Goal: Transaction & Acquisition: Purchase product/service

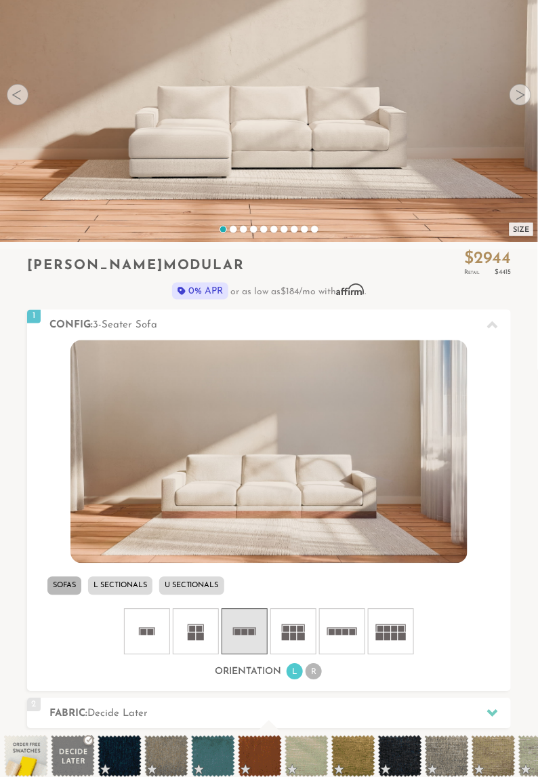
scroll to position [149, 0]
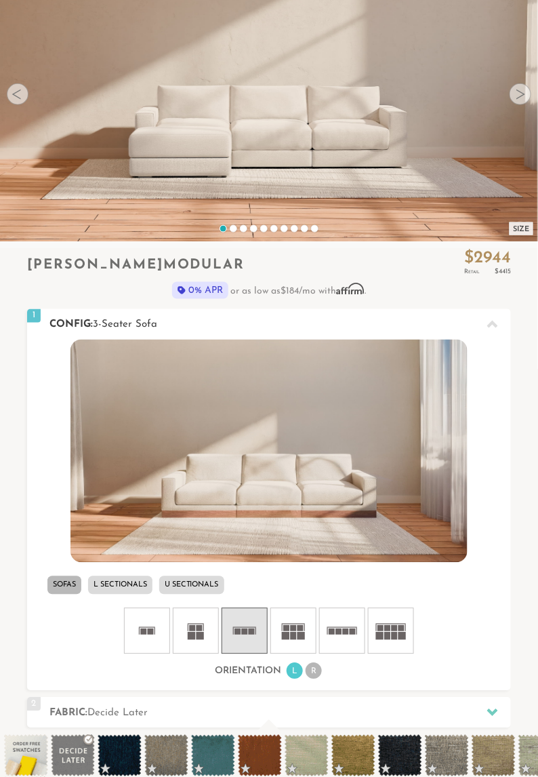
click at [345, 637] on icon at bounding box center [342, 631] width 41 height 41
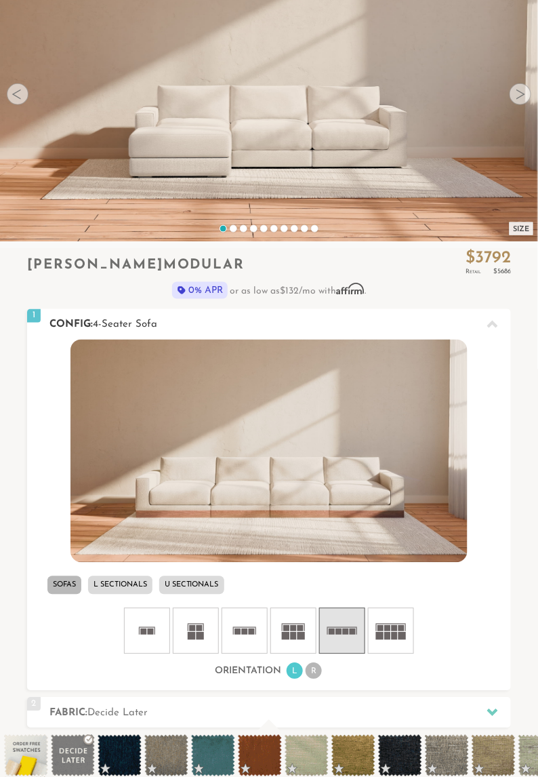
click at [315, 673] on li "R" at bounding box center [314, 671] width 16 height 16
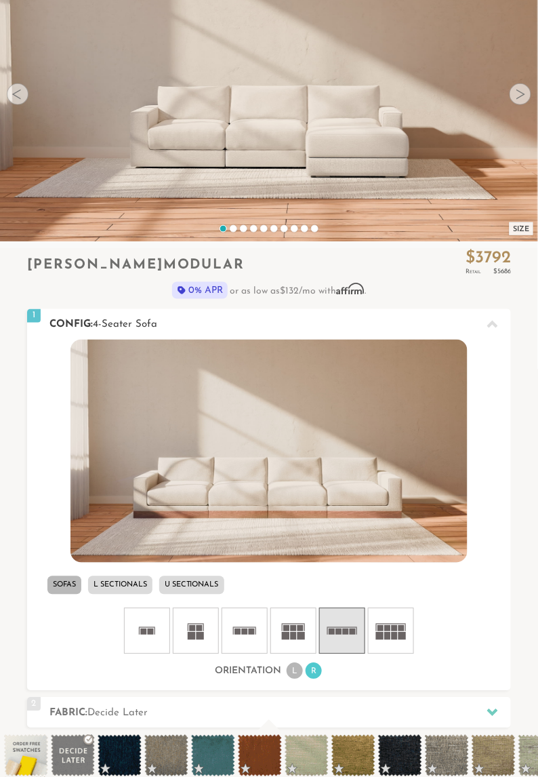
click at [294, 671] on li "L" at bounding box center [295, 671] width 16 height 16
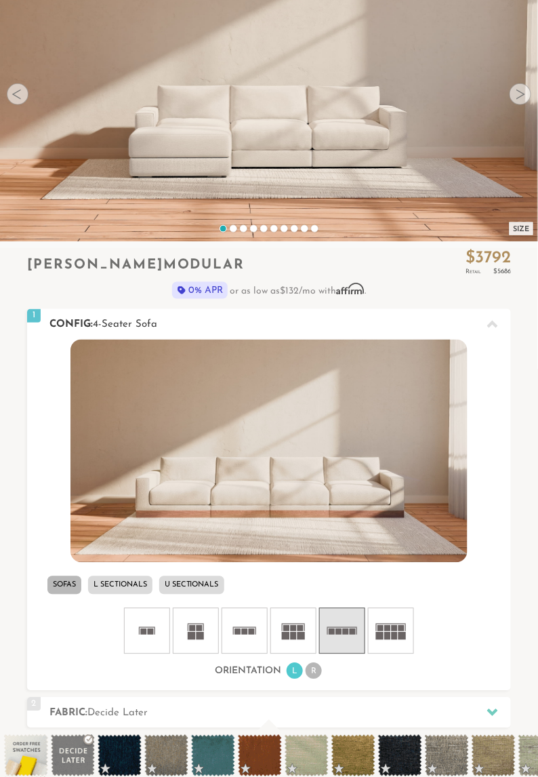
click at [125, 587] on li "L Sectionals" at bounding box center [120, 585] width 64 height 18
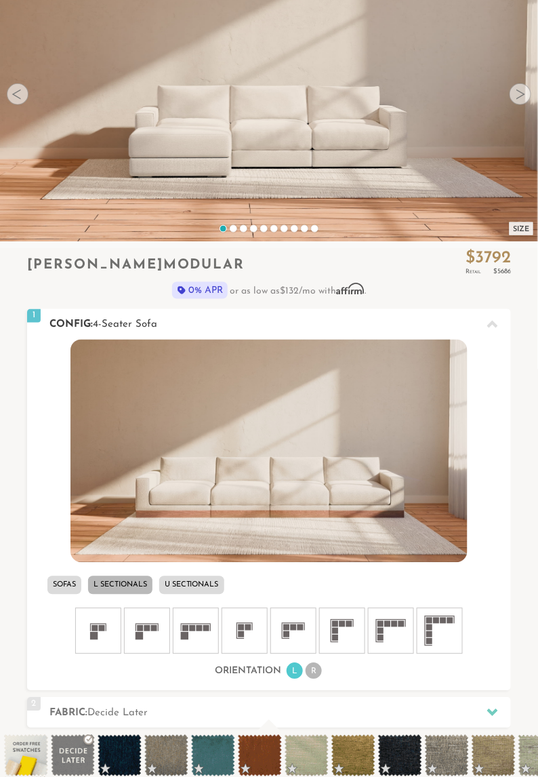
click at [342, 637] on icon at bounding box center [342, 631] width 41 height 41
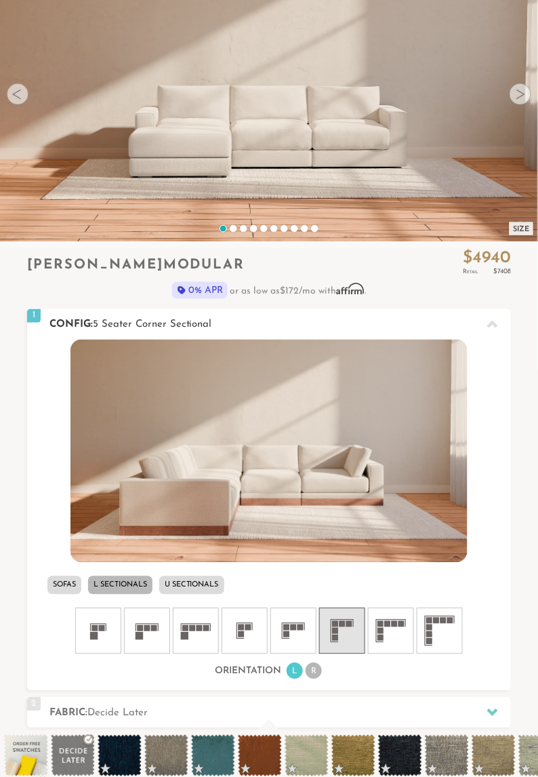
click at [397, 635] on icon at bounding box center [391, 631] width 41 height 41
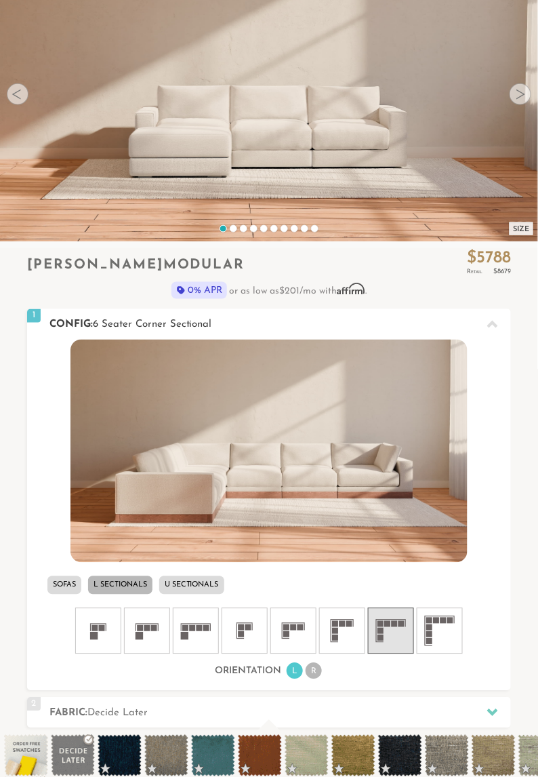
click at [346, 632] on icon at bounding box center [342, 631] width 41 height 41
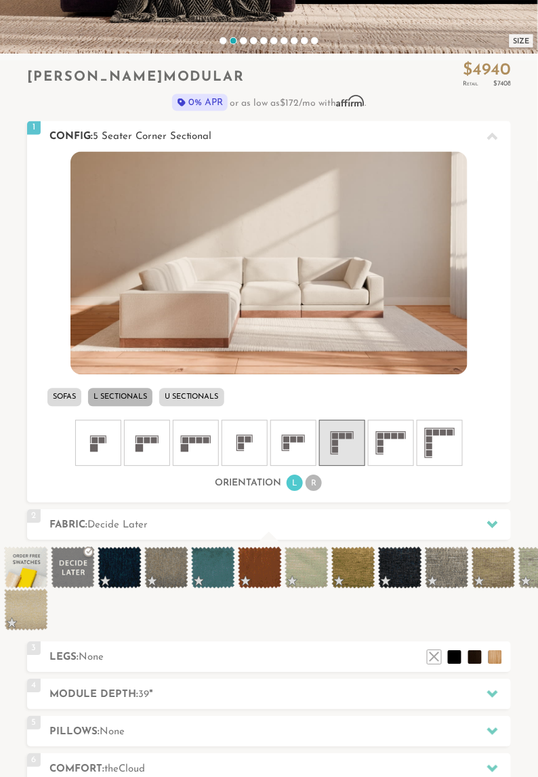
scroll to position [336, 0]
click at [496, 528] on icon at bounding box center [493, 524] width 11 height 11
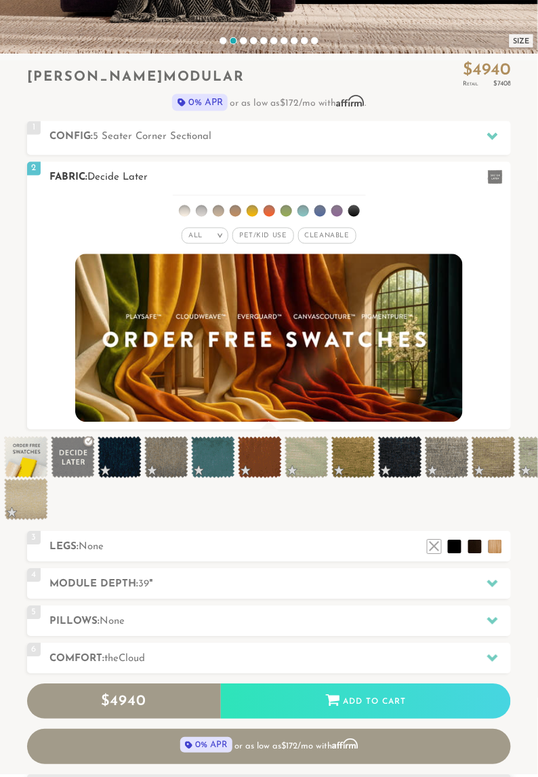
scroll to position [0, 1]
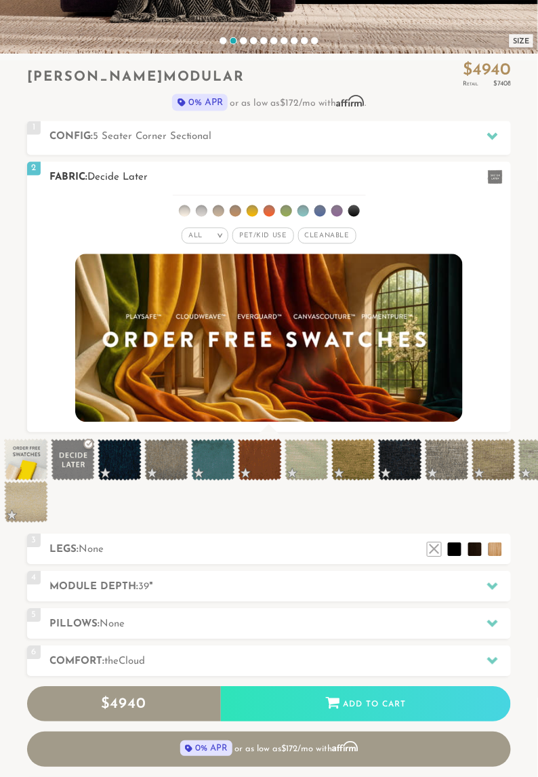
click at [334, 236] on span "Cleanable x" at bounding box center [327, 236] width 58 height 16
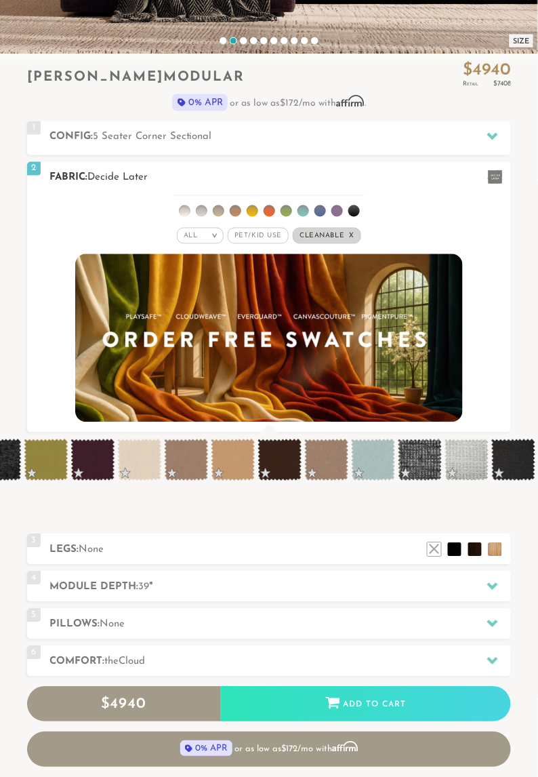
scroll to position [0, 591]
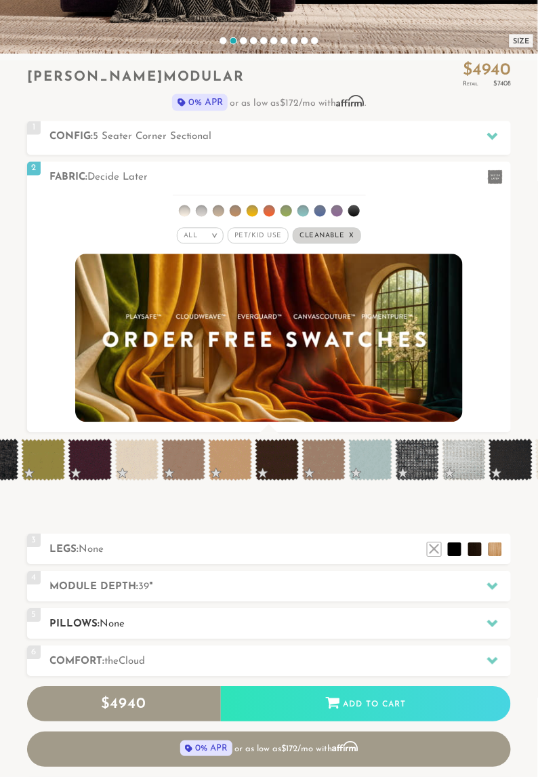
click at [490, 619] on icon at bounding box center [493, 624] width 11 height 11
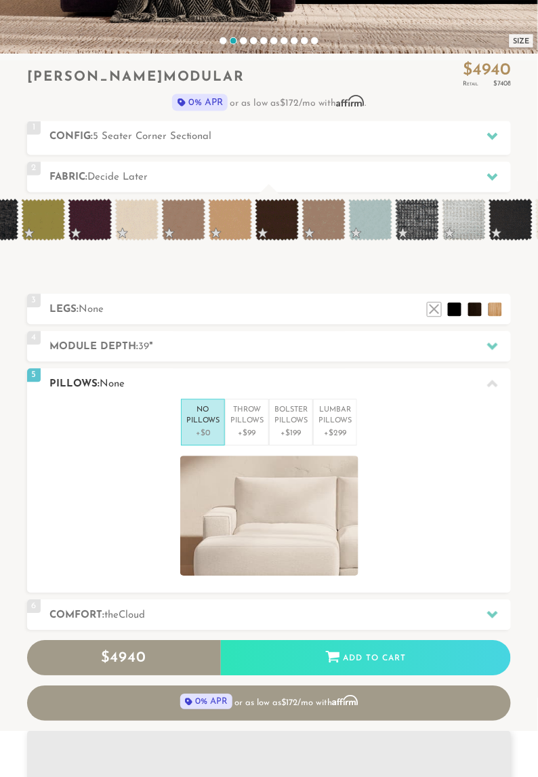
scroll to position [0, 1]
click at [498, 370] on div at bounding box center [493, 384] width 28 height 28
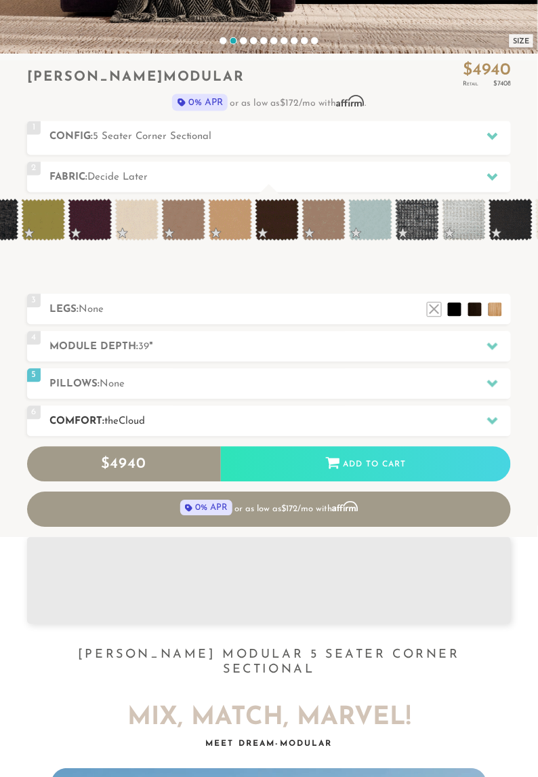
click at [499, 408] on div at bounding box center [493, 422] width 28 height 28
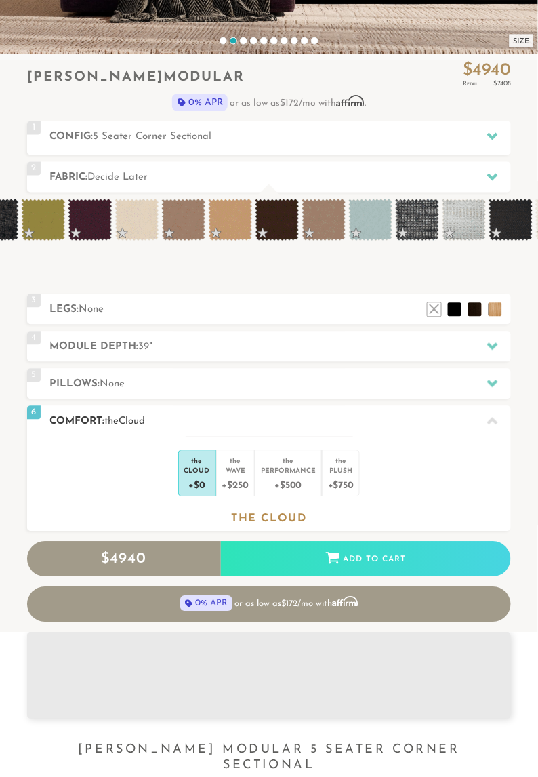
scroll to position [0, 0]
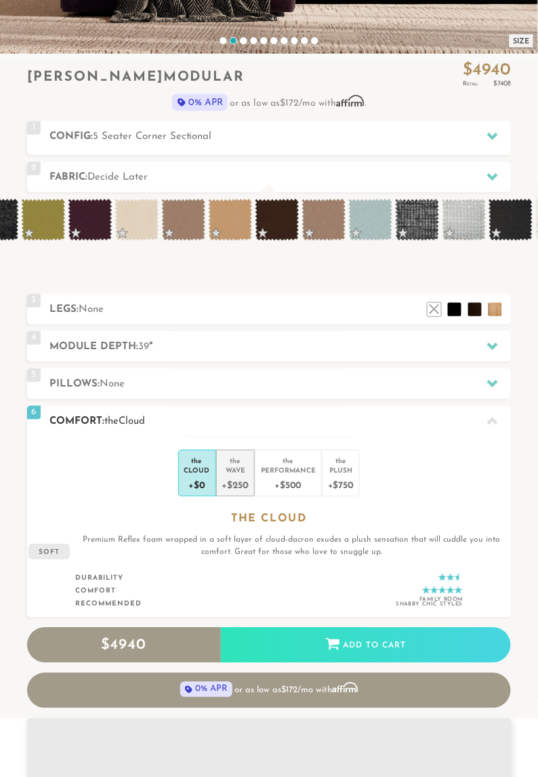
click at [242, 466] on div "Wave" at bounding box center [235, 470] width 26 height 9
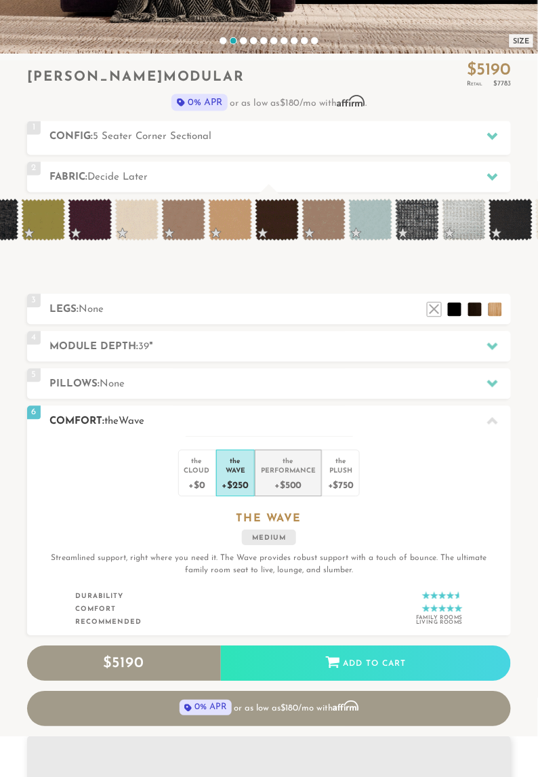
click at [289, 466] on div "Performance" at bounding box center [288, 470] width 55 height 9
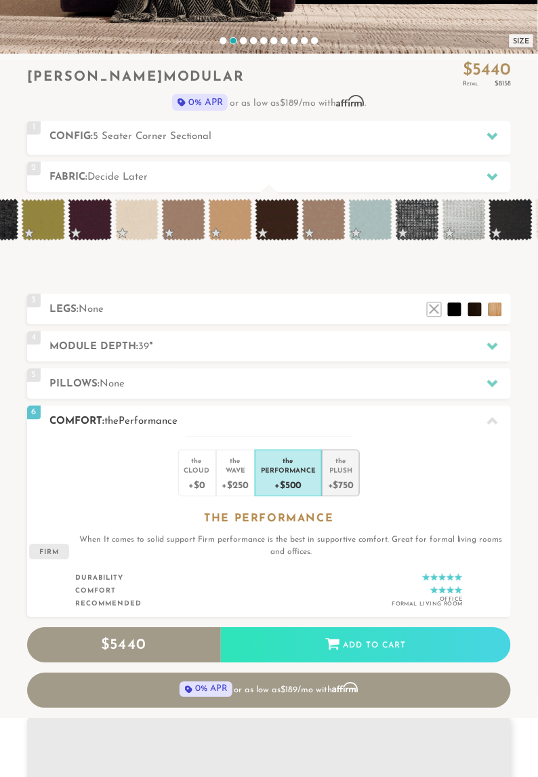
click at [346, 466] on div "Plush" at bounding box center [341, 470] width 26 height 9
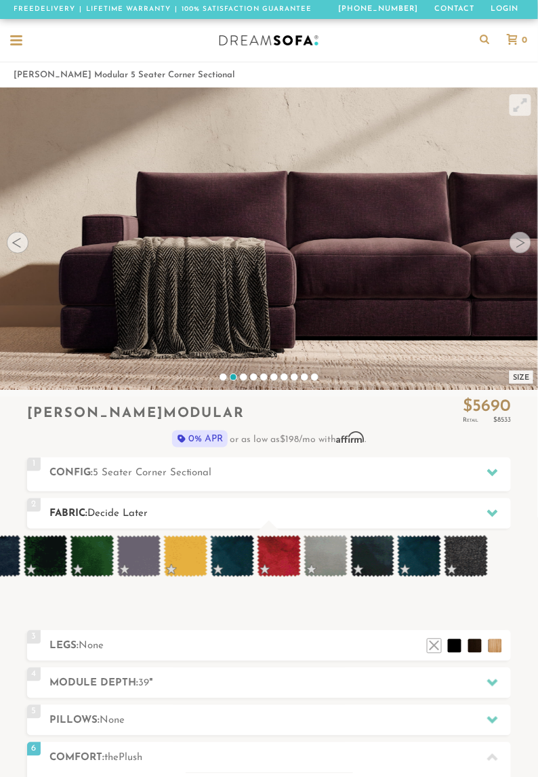
click at [493, 515] on icon at bounding box center [493, 513] width 11 height 7
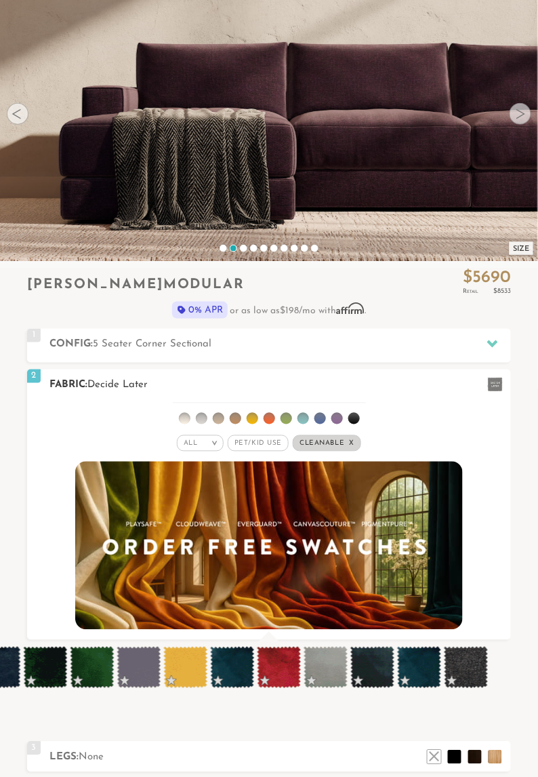
click at [234, 418] on li at bounding box center [236, 419] width 12 height 12
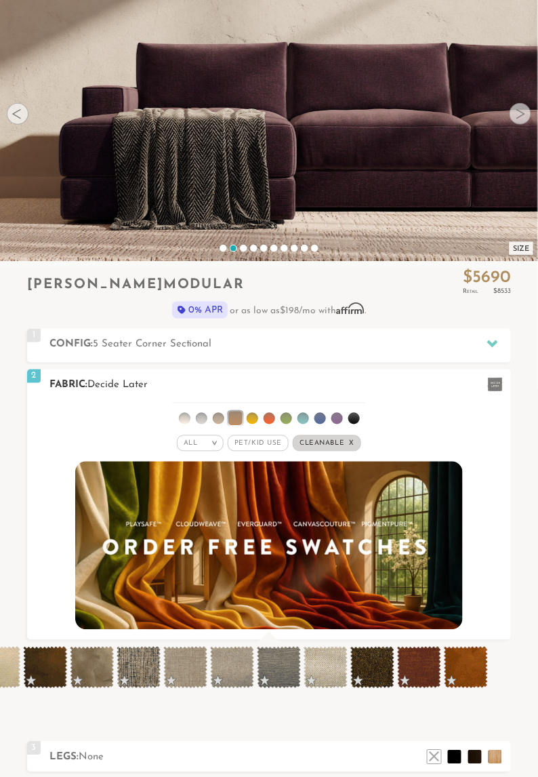
click at [218, 420] on li at bounding box center [219, 419] width 12 height 12
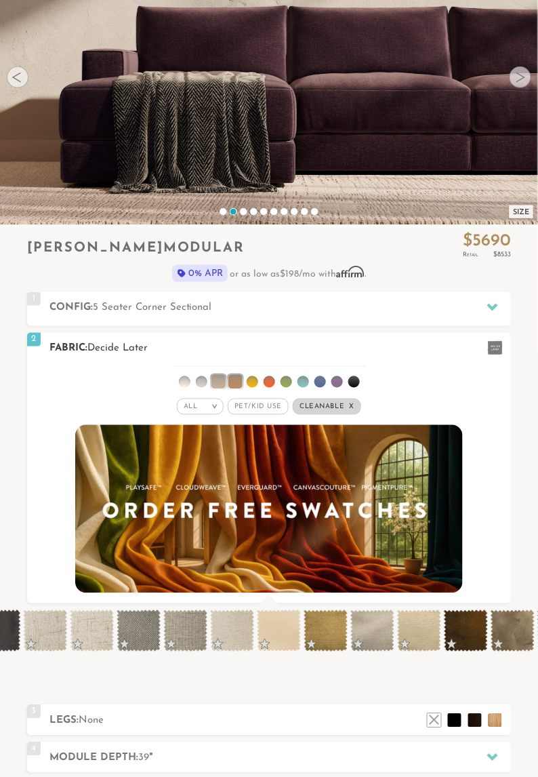
click at [196, 380] on ul at bounding box center [269, 379] width 193 height 25
click at [189, 382] on li at bounding box center [185, 382] width 12 height 12
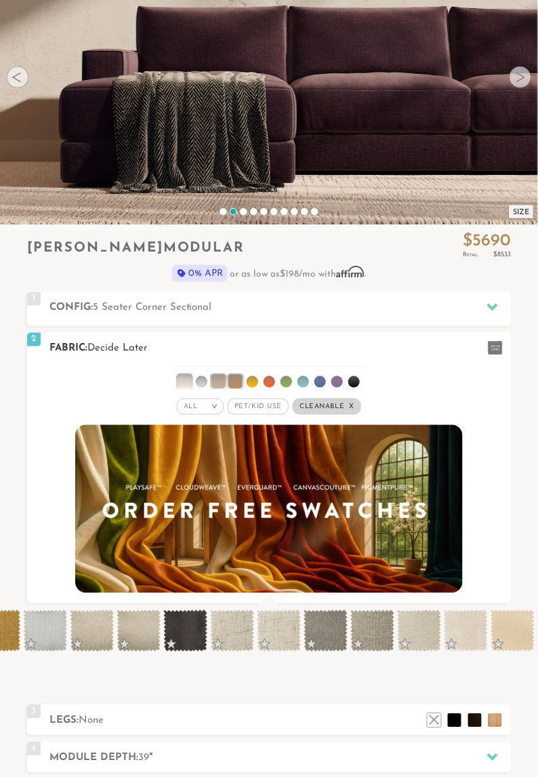
click at [204, 385] on li at bounding box center [202, 382] width 12 height 12
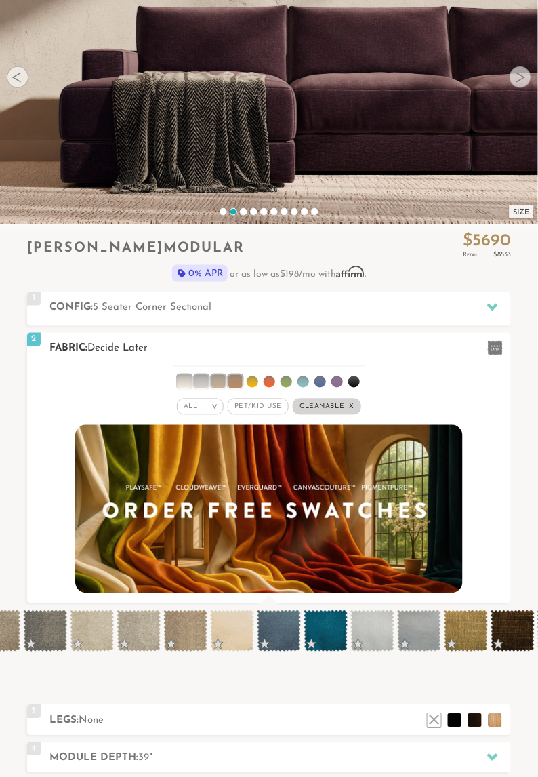
click at [262, 410] on span "Pet/Kid Use x" at bounding box center [258, 407] width 61 height 16
click at [203, 408] on div "All >" at bounding box center [195, 407] width 47 height 16
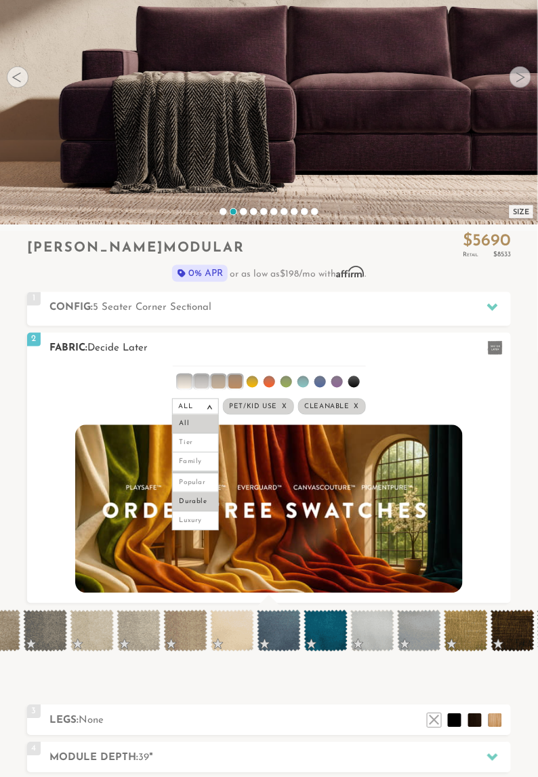
click at [208, 503] on li "Durable" at bounding box center [195, 502] width 47 height 19
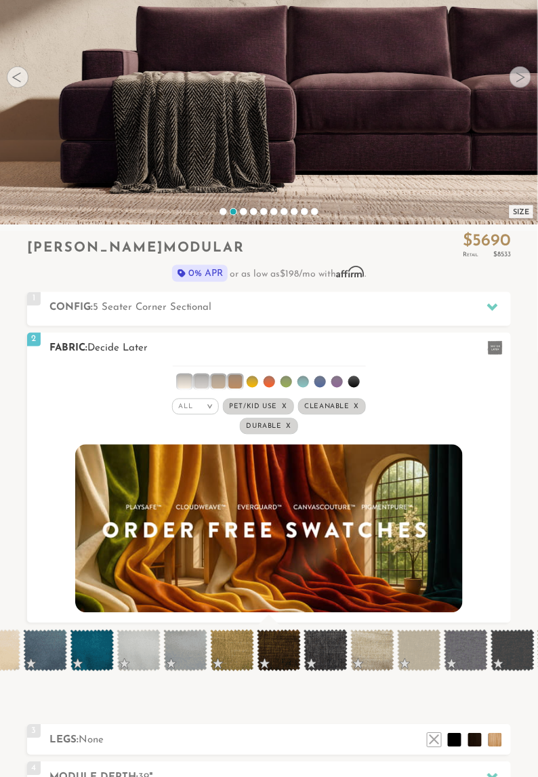
scroll to position [12675, 538]
click at [208, 407] on em ">" at bounding box center [210, 407] width 10 height 7
click at [196, 444] on li "Tier" at bounding box center [195, 443] width 47 height 19
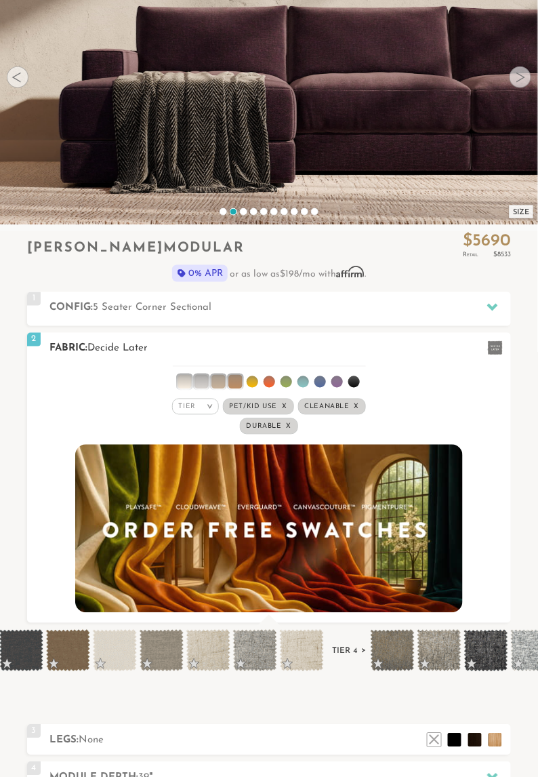
scroll to position [0, 0]
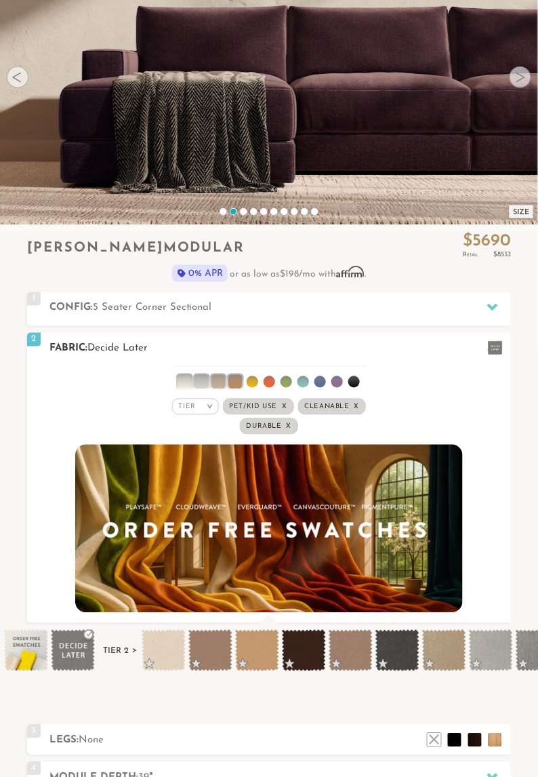
click at [286, 429] on span "Durable x" at bounding box center [269, 426] width 59 height 16
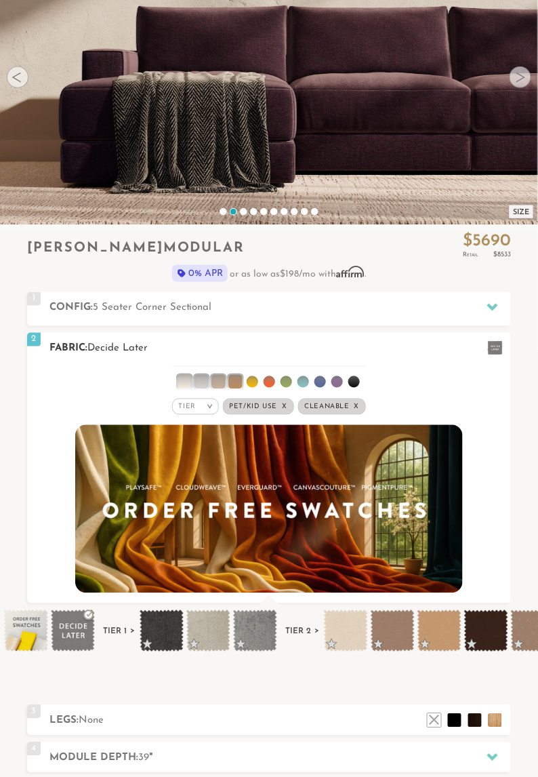
click at [208, 406] on em ">" at bounding box center [210, 407] width 10 height 7
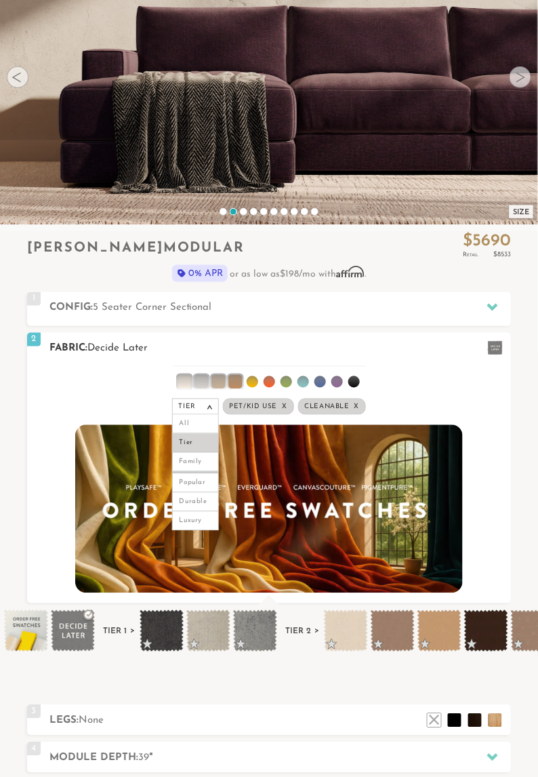
click at [419, 396] on div "Tier > All Tier Family Popular x x x" at bounding box center [269, 391] width 485 height 54
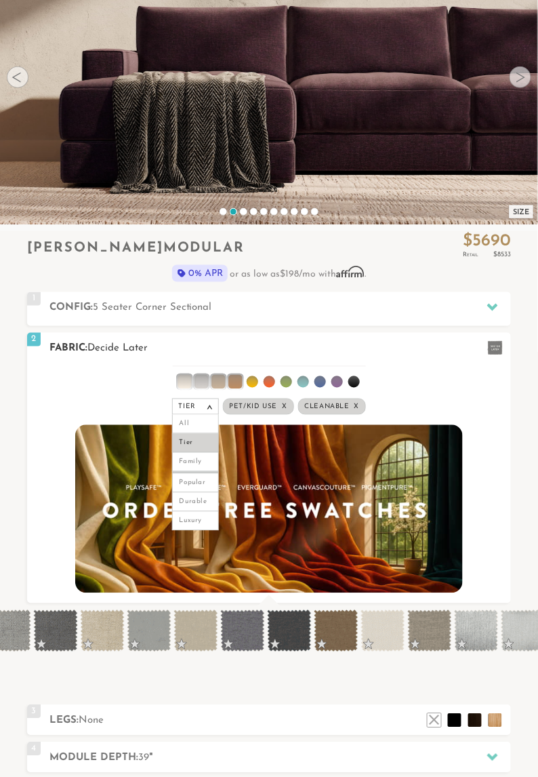
scroll to position [0, 1364]
click at [339, 635] on span at bounding box center [336, 631] width 44 height 42
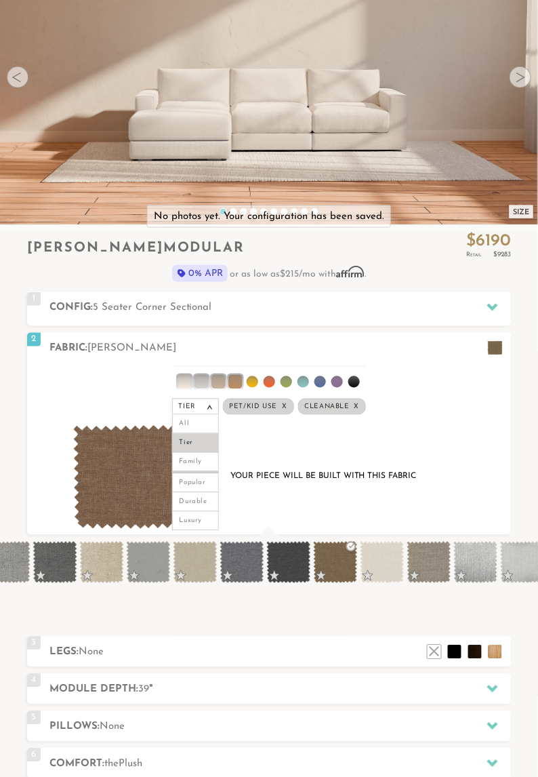
scroll to position [12588, 538]
click at [425, 565] on span at bounding box center [430, 563] width 44 height 42
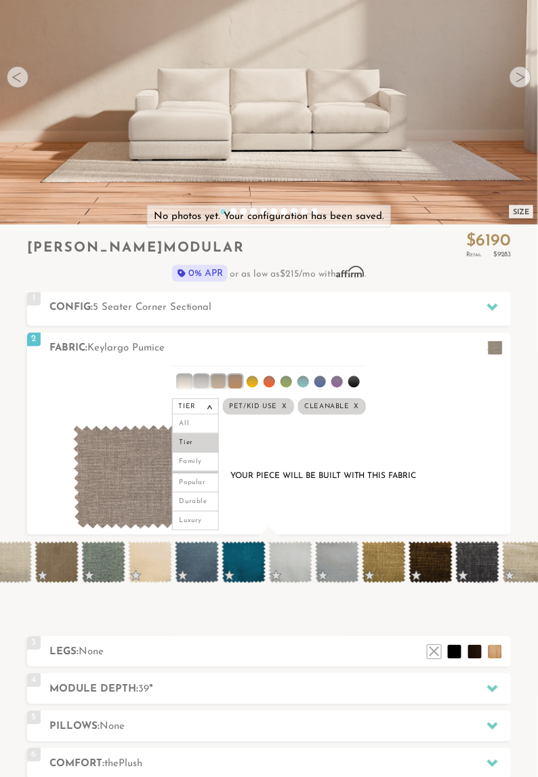
scroll to position [0, 3510]
click at [202, 443] on li "Tier" at bounding box center [195, 443] width 47 height 19
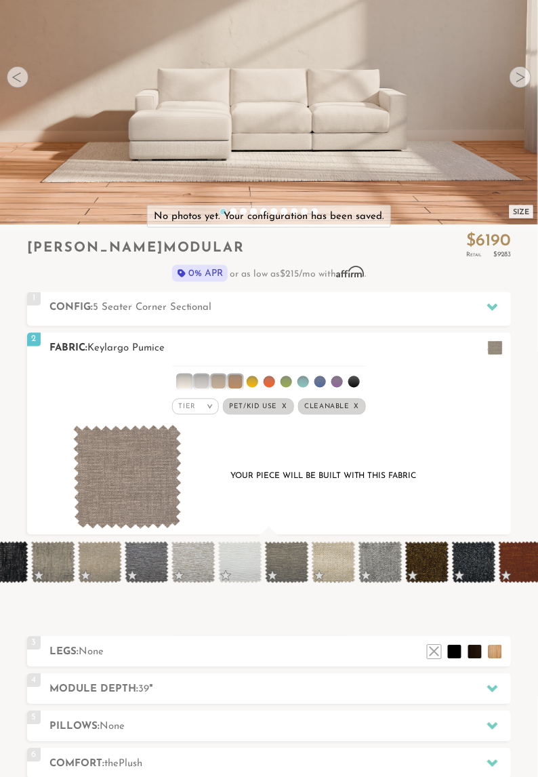
scroll to position [0, 4776]
click at [182, 378] on li at bounding box center [185, 382] width 14 height 14
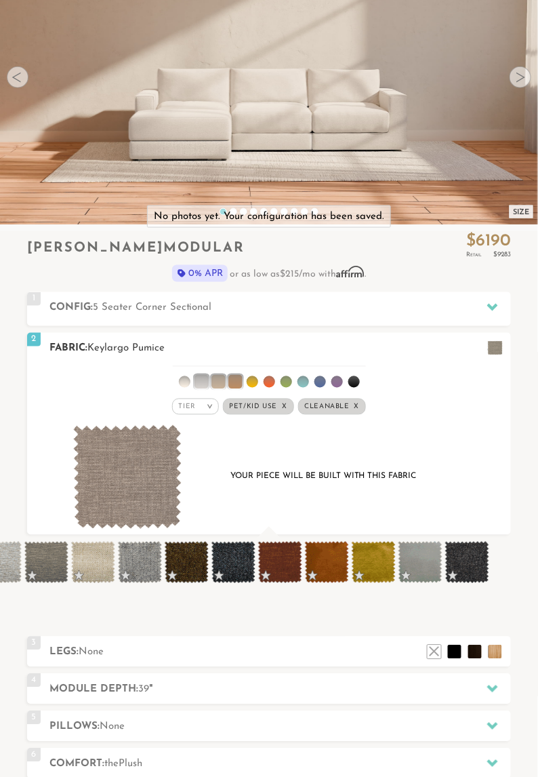
scroll to position [0, 4688]
click at [200, 383] on li at bounding box center [202, 382] width 14 height 14
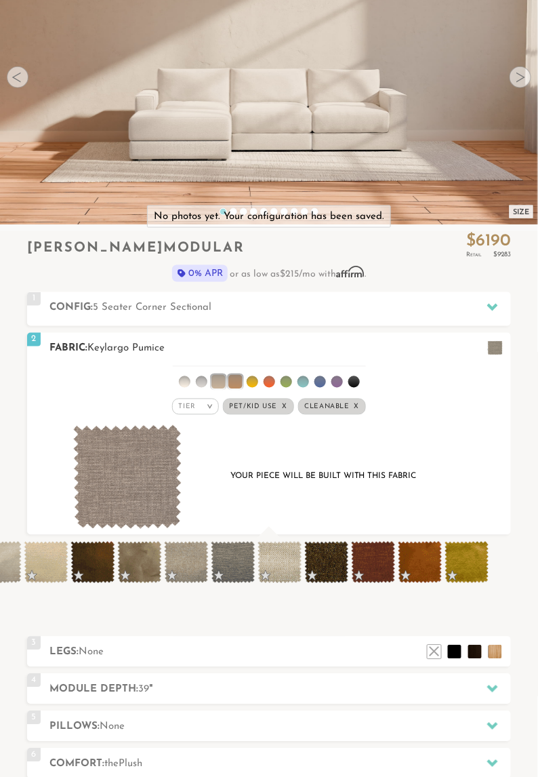
scroll to position [0, 2307]
click at [201, 382] on li at bounding box center [202, 382] width 12 height 12
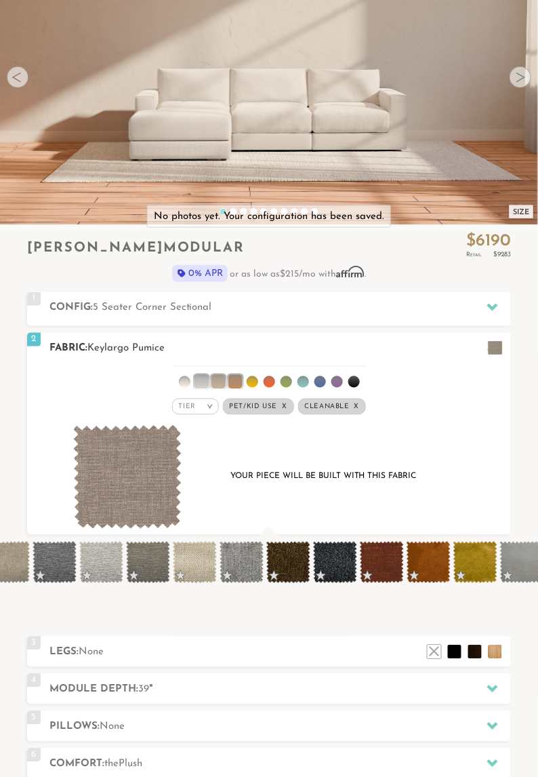
scroll to position [0, 4688]
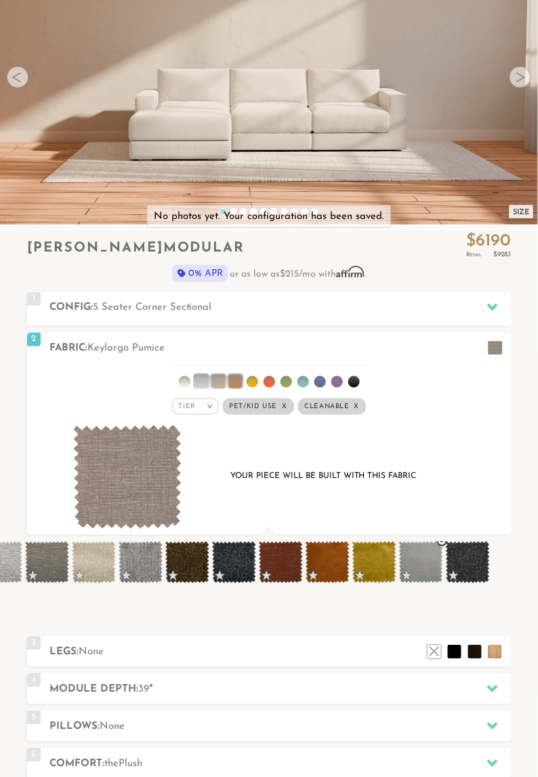
click at [423, 564] on span at bounding box center [421, 563] width 44 height 42
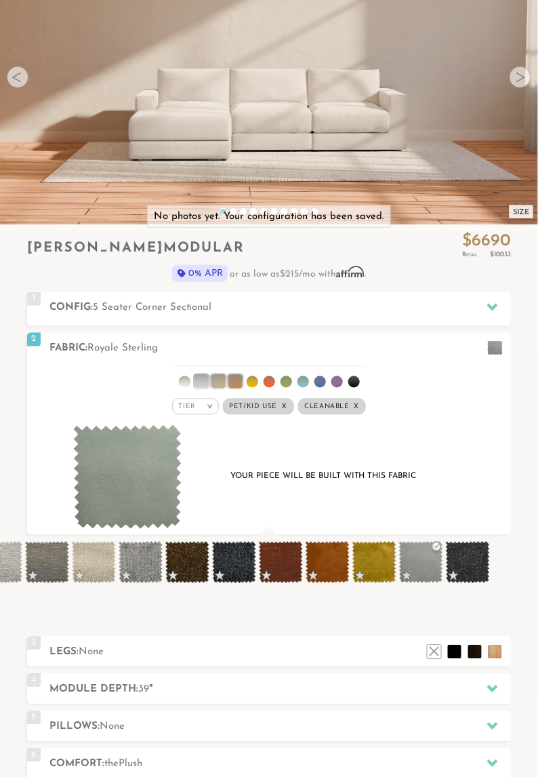
scroll to position [1, 1]
click at [140, 501] on img at bounding box center [127, 477] width 109 height 104
